Goal: Task Accomplishment & Management: Use online tool/utility

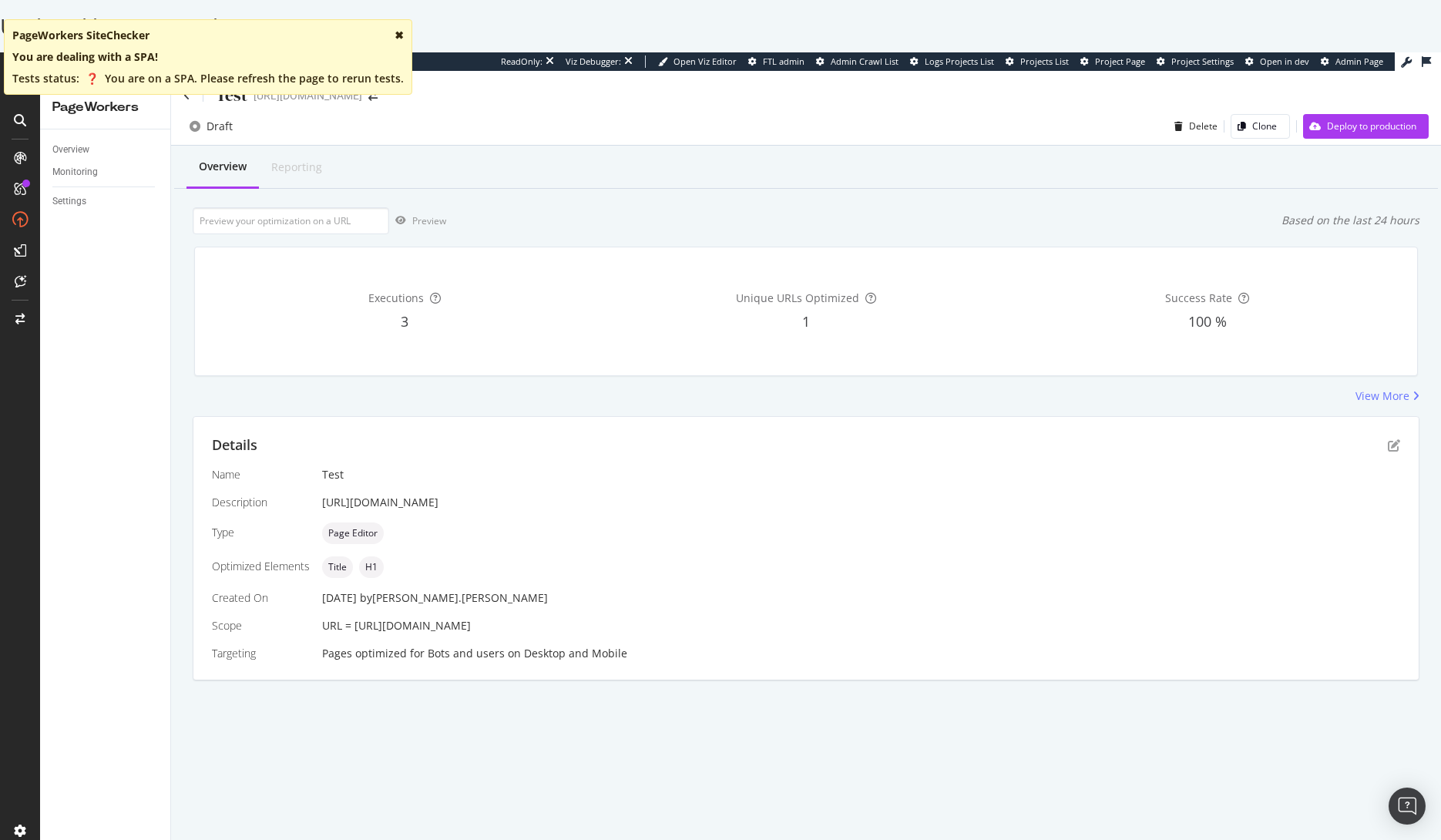
click at [394, 32] on div "✖" at bounding box center [399, 36] width 9 height 16
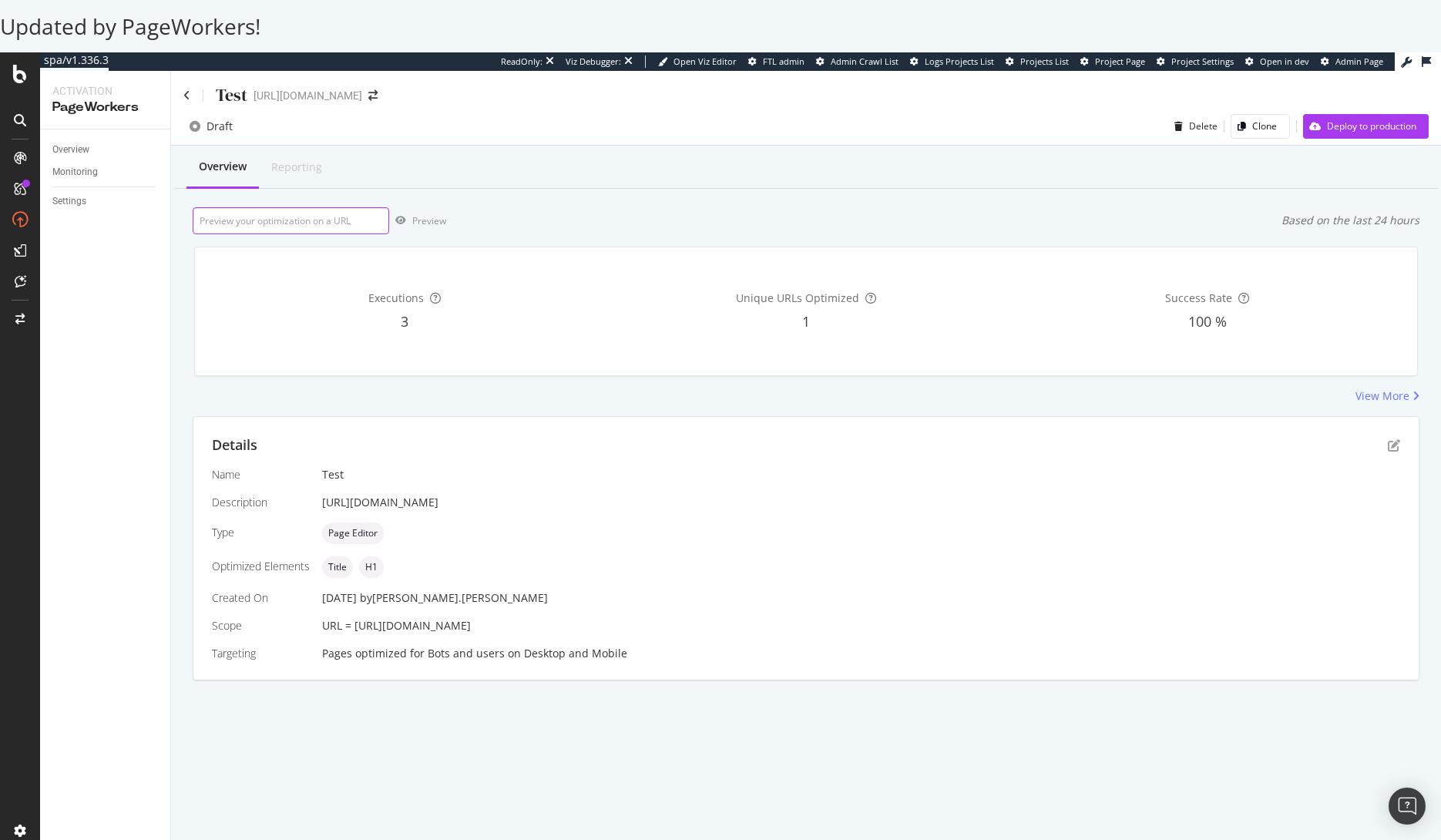
click at [345, 217] on input "url" at bounding box center [291, 221] width 196 height 27
drag, startPoint x: 649, startPoint y: 506, endPoint x: 319, endPoint y: 503, distance: 330.0
click at [319, 503] on div "Name Test Description [URL][DOMAIN_NAME] Type Page Editor Optimized Elements Ti…" at bounding box center [806, 563] width 1188 height 194
copy div "[URL][DOMAIN_NAME]"
drag, startPoint x: 253, startPoint y: 222, endPoint x: 316, endPoint y: 217, distance: 63.2
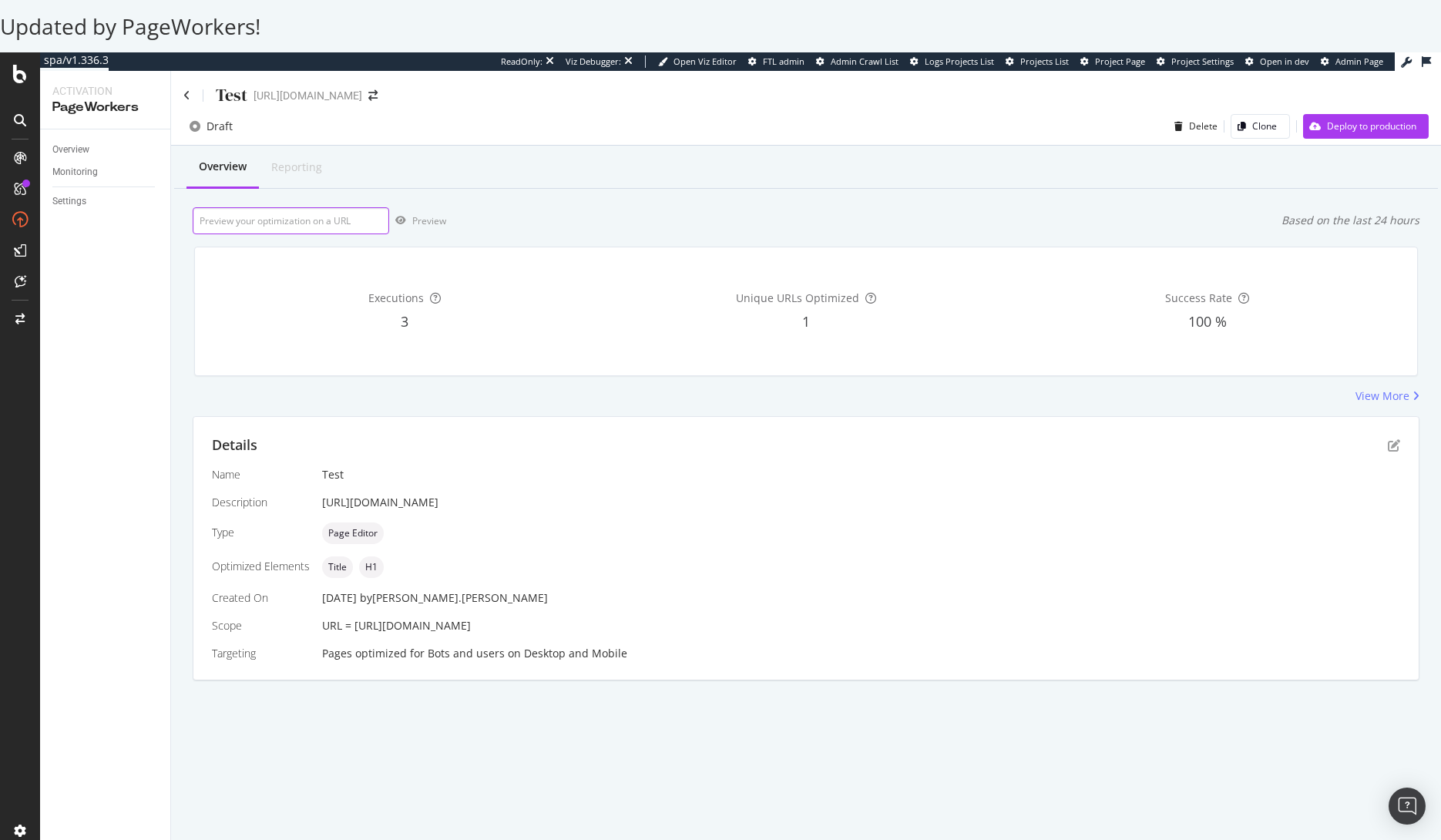
click at [253, 222] on input "url" at bounding box center [291, 221] width 196 height 27
paste input "[URL][DOMAIN_NAME]"
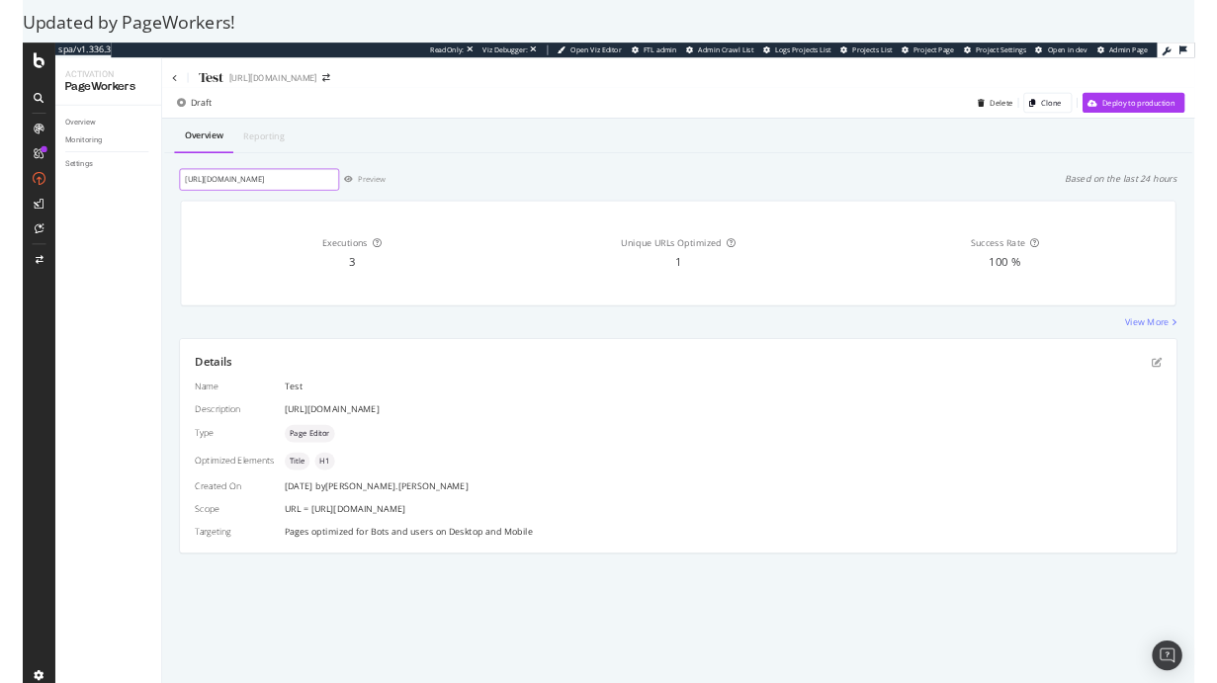
scroll to position [0, 109]
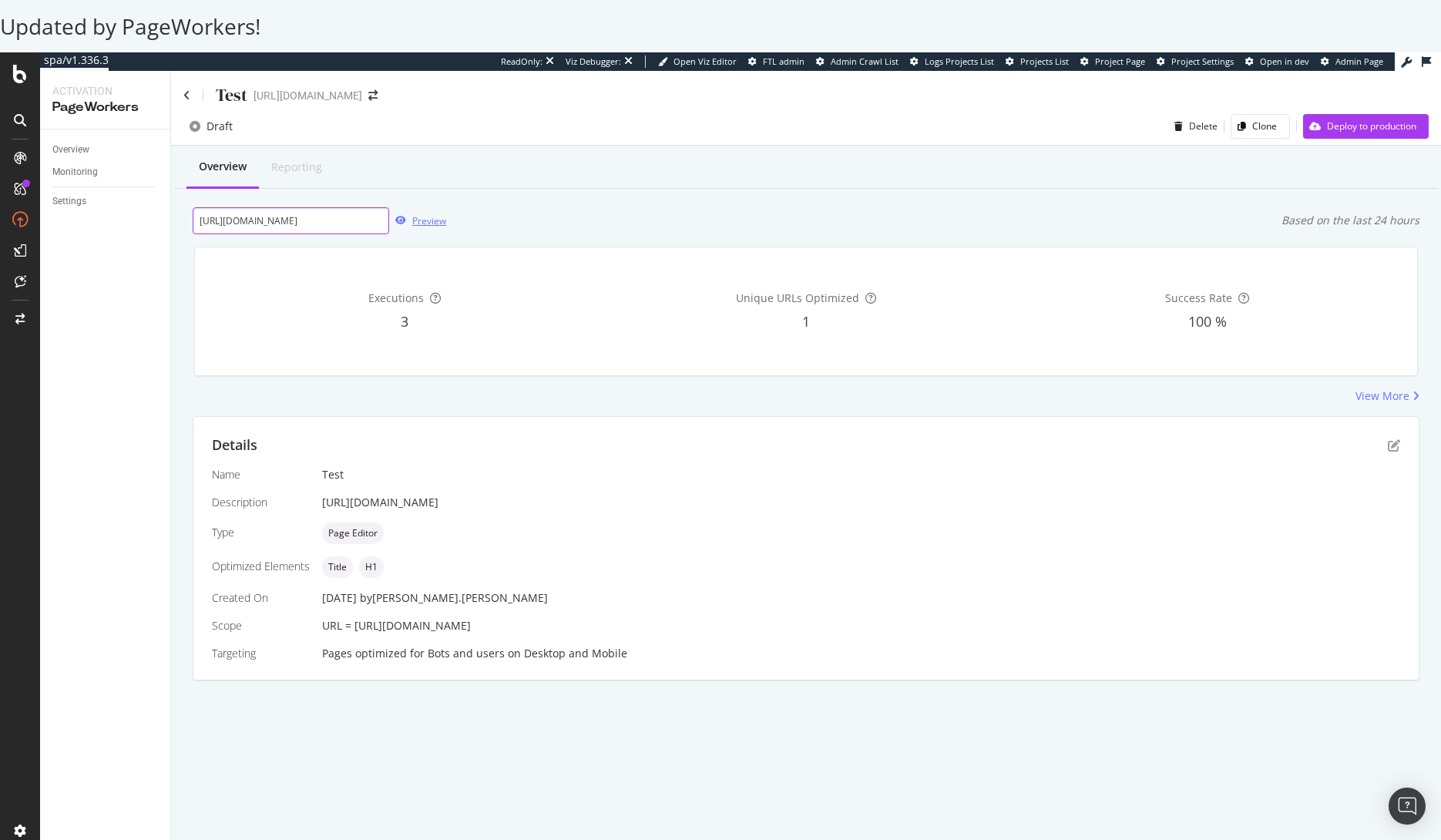
type input "[URL][DOMAIN_NAME]"
click at [422, 217] on div "Preview" at bounding box center [429, 221] width 34 height 13
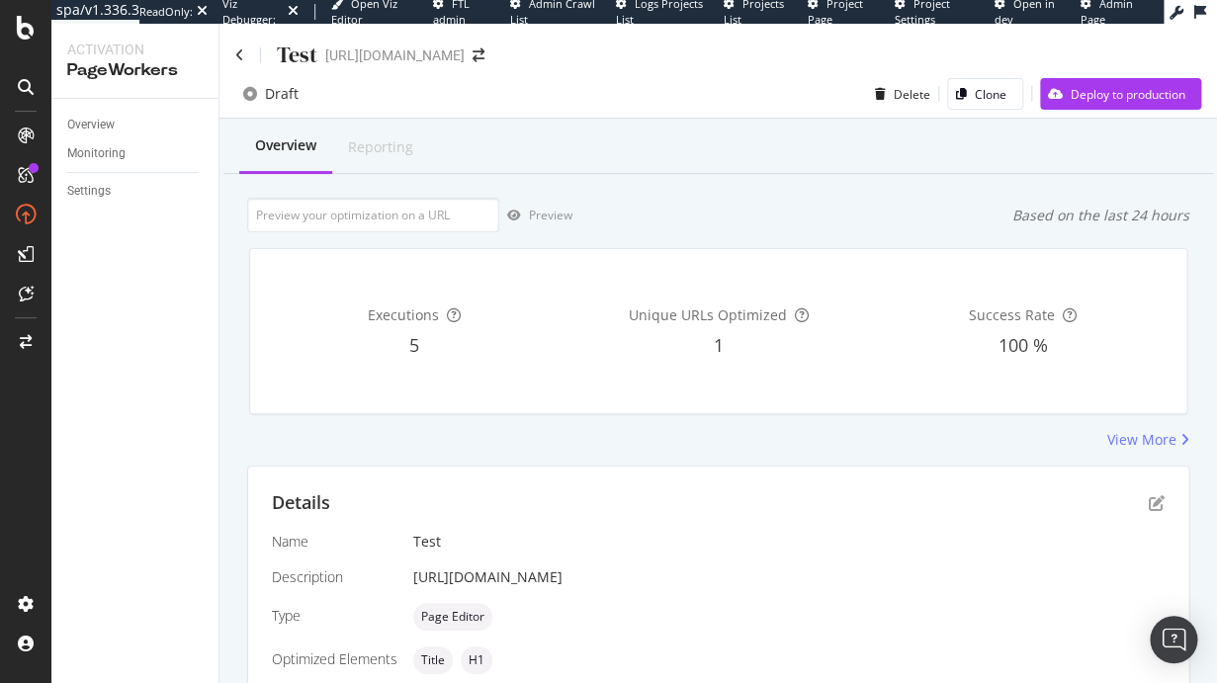
drag, startPoint x: 850, startPoint y: 574, endPoint x: 401, endPoint y: 579, distance: 449.0
click at [401, 579] on div "Name Test Description [URL][DOMAIN_NAME] Type Page Editor Optimized Elements Ti…" at bounding box center [718, 656] width 893 height 249
copy div "[URL][DOMAIN_NAME]"
